Goal: Information Seeking & Learning: Learn about a topic

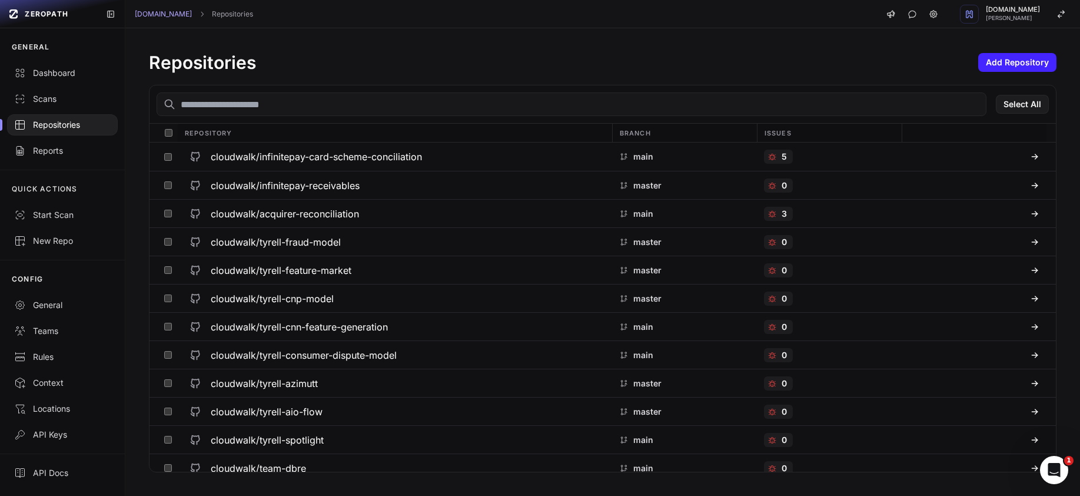
click at [354, 104] on input "text" at bounding box center [572, 104] width 830 height 24
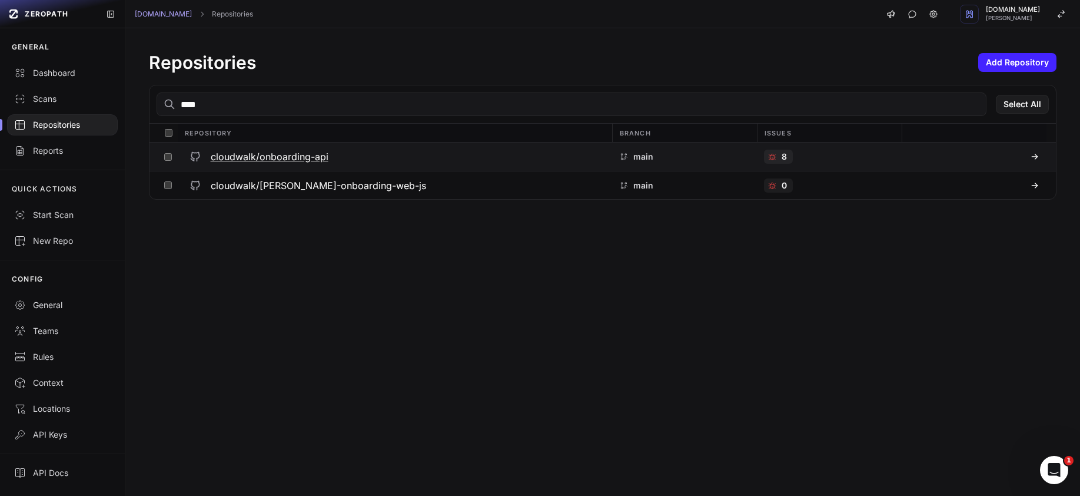
type input "****"
click at [337, 155] on div "cloudwalk/onboarding-api" at bounding box center [395, 156] width 420 height 21
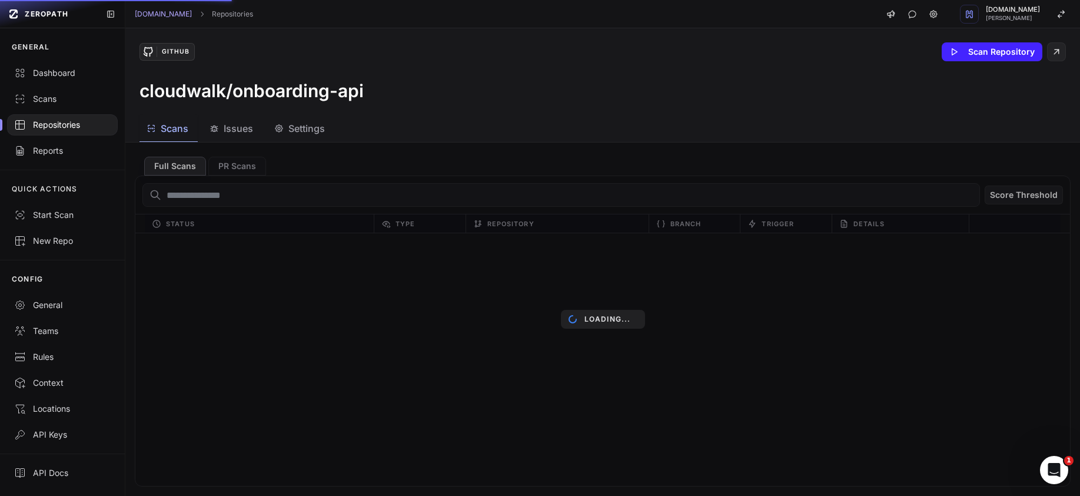
click at [249, 131] on span "Issues" at bounding box center [238, 128] width 29 height 14
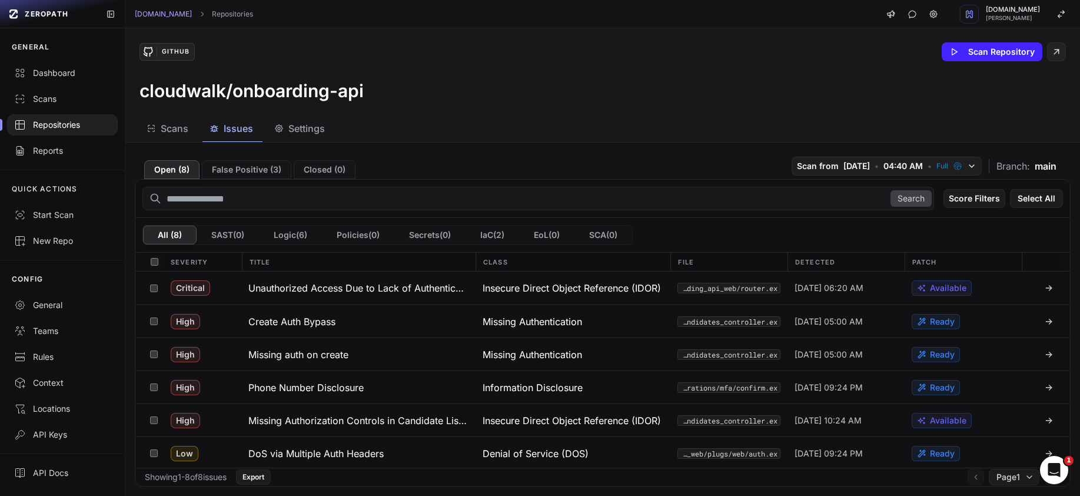
click at [249, 131] on span "Issues" at bounding box center [238, 128] width 29 height 14
click at [857, 157] on button "[DEMOGRAPHIC_DATA] from [DATE] • 04:40 AM • Full" at bounding box center [887, 166] width 190 height 19
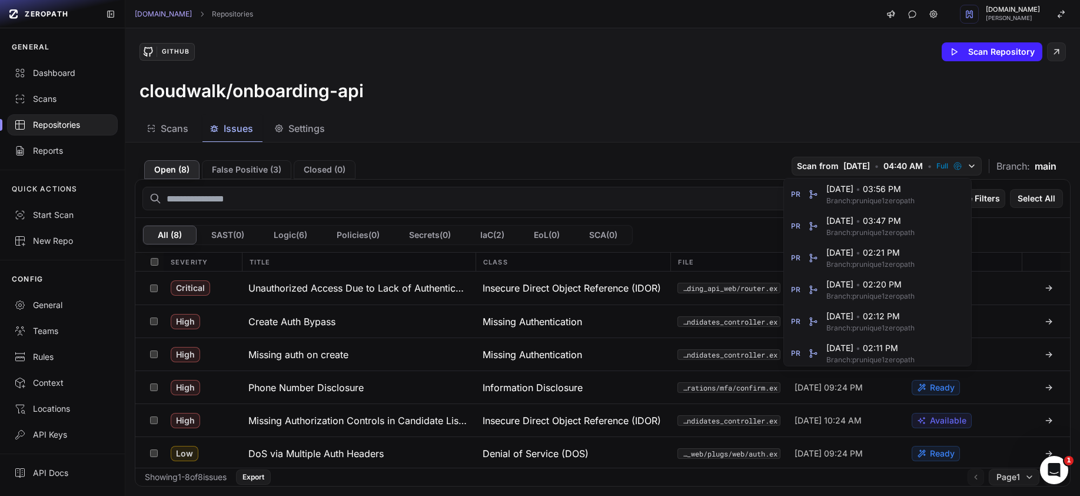
click at [750, 120] on div "Scans Issues Settings" at bounding box center [588, 128] width 926 height 26
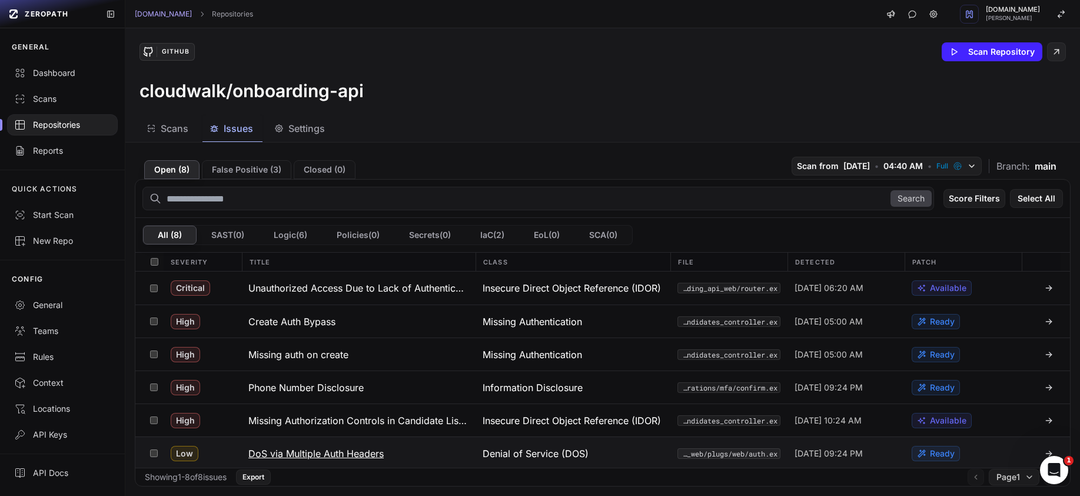
click at [273, 451] on h3 "DoS via Multiple Auth Headers" at bounding box center [315, 453] width 135 height 14
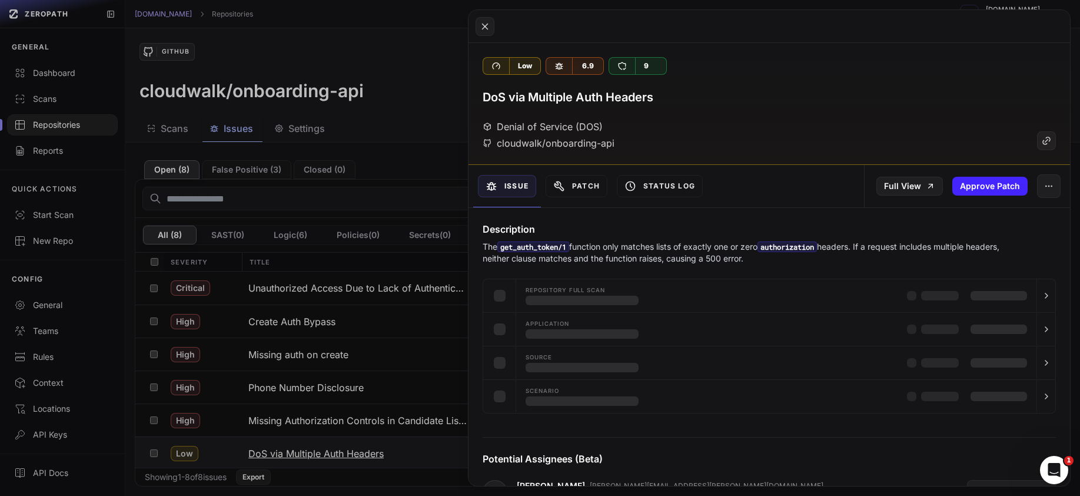
scroll to position [2, 0]
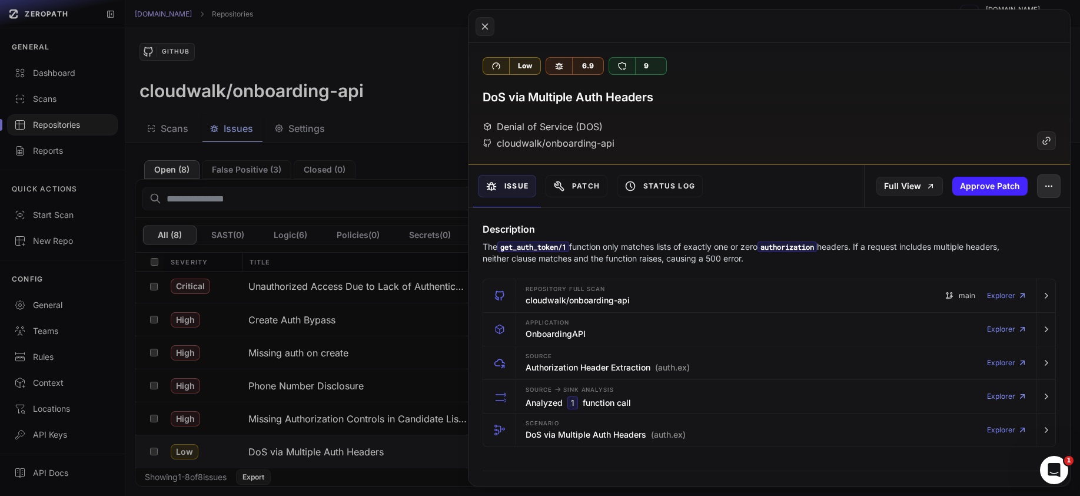
click at [1045, 182] on button "button" at bounding box center [1049, 186] width 24 height 24
click at [916, 134] on div "Denial of Service (DOS) cloudwalk/onboarding-api" at bounding box center [769, 134] width 573 height 31
click at [415, 356] on button at bounding box center [540, 248] width 1080 height 496
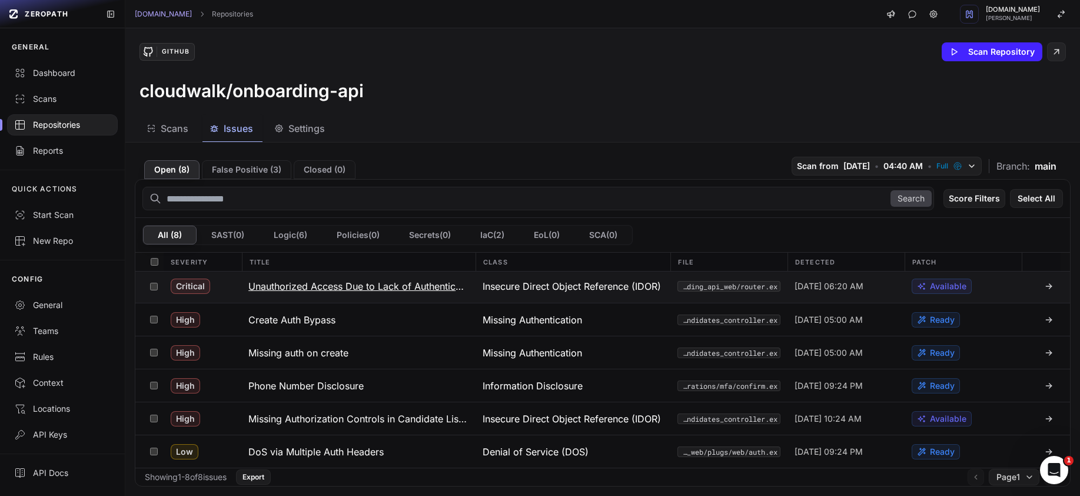
click at [403, 293] on button "Unauthorized Access Due to Lack of Authentication in `/internal` Endpoints" at bounding box center [358, 286] width 234 height 33
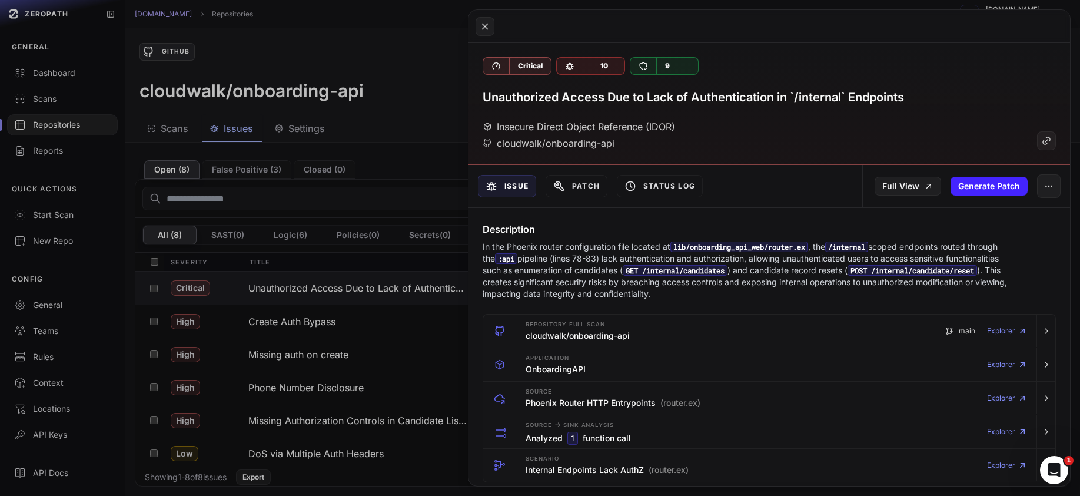
click at [807, 297] on p "In the Phoenix router configuration file located at lib/onboarding_api_web/rout…" at bounding box center [746, 270] width 527 height 59
click at [1045, 189] on button "button" at bounding box center [1049, 186] width 24 height 24
click at [510, 178] on button "Issue" at bounding box center [507, 186] width 58 height 22
click at [516, 191] on button "Issue" at bounding box center [507, 186] width 58 height 22
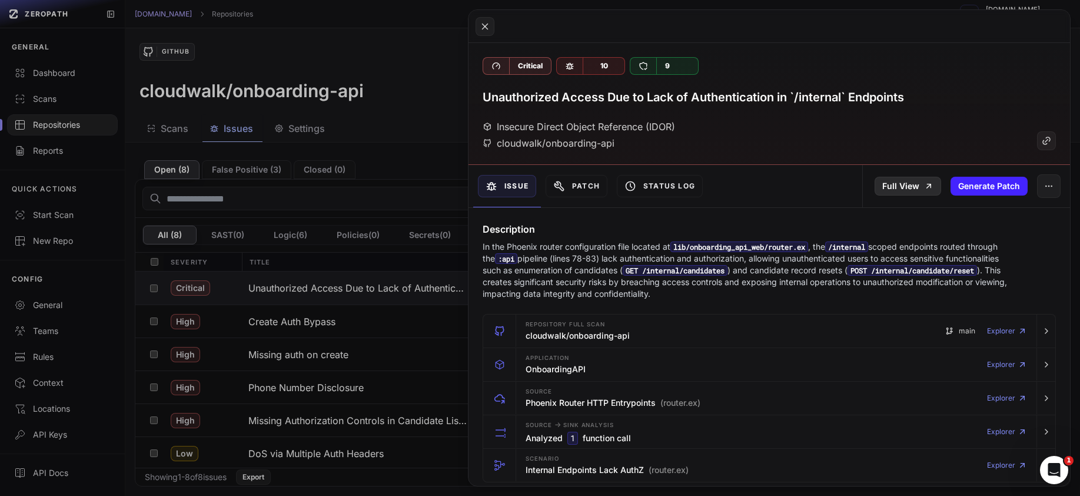
click at [888, 184] on link "Full View" at bounding box center [908, 186] width 67 height 19
